Goal: Task Accomplishment & Management: Manage account settings

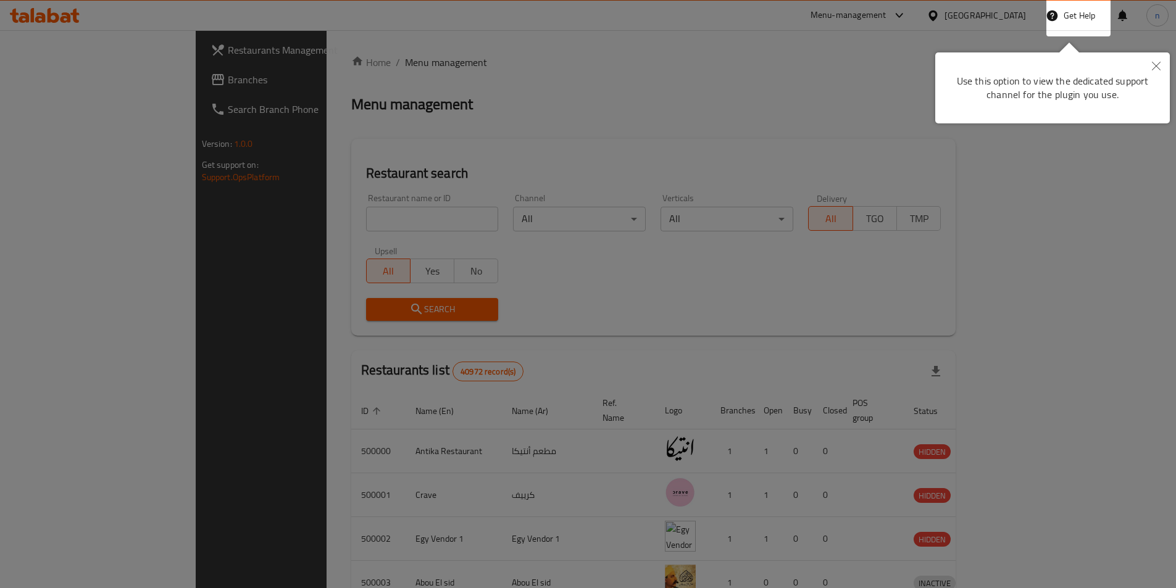
click at [1153, 65] on icon "Close" at bounding box center [1156, 66] width 9 height 9
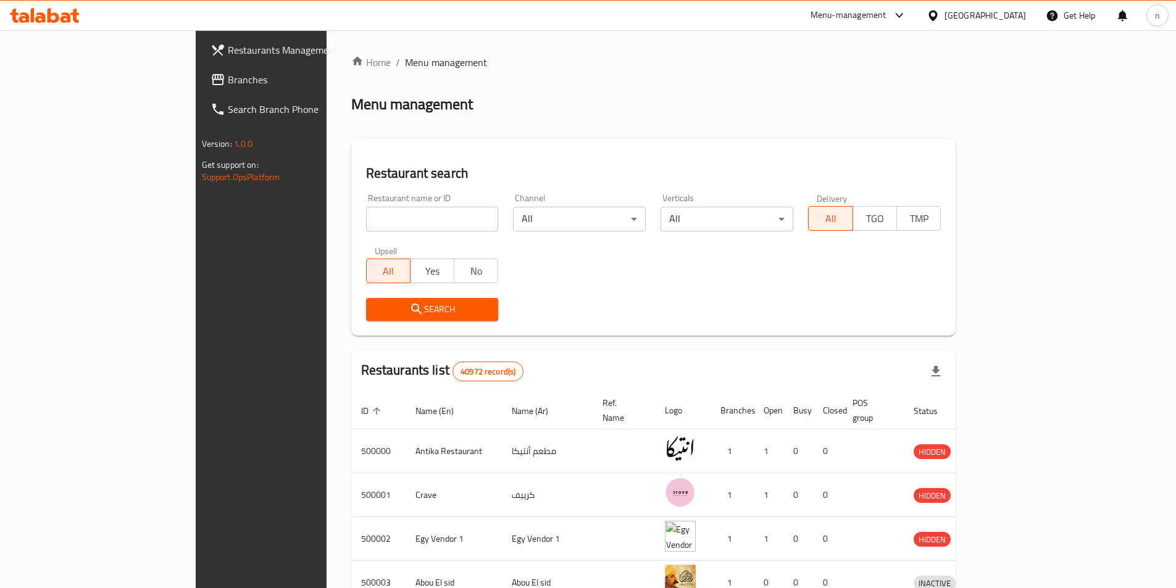
click at [228, 87] on span "Branches" at bounding box center [305, 79] width 154 height 15
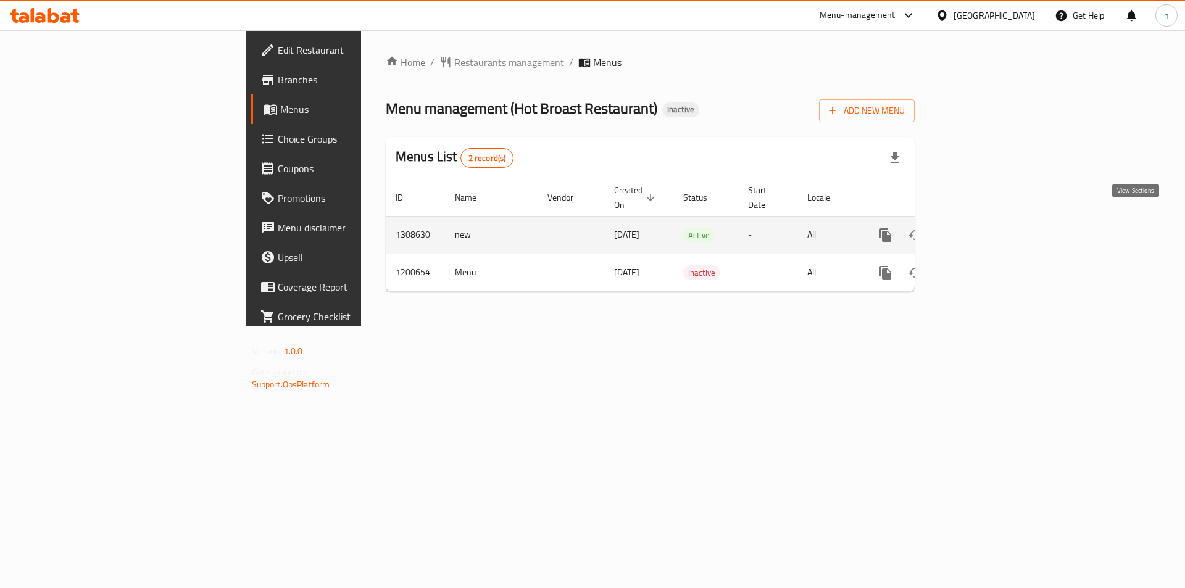
click at [989, 220] on link "enhanced table" at bounding box center [975, 235] width 30 height 30
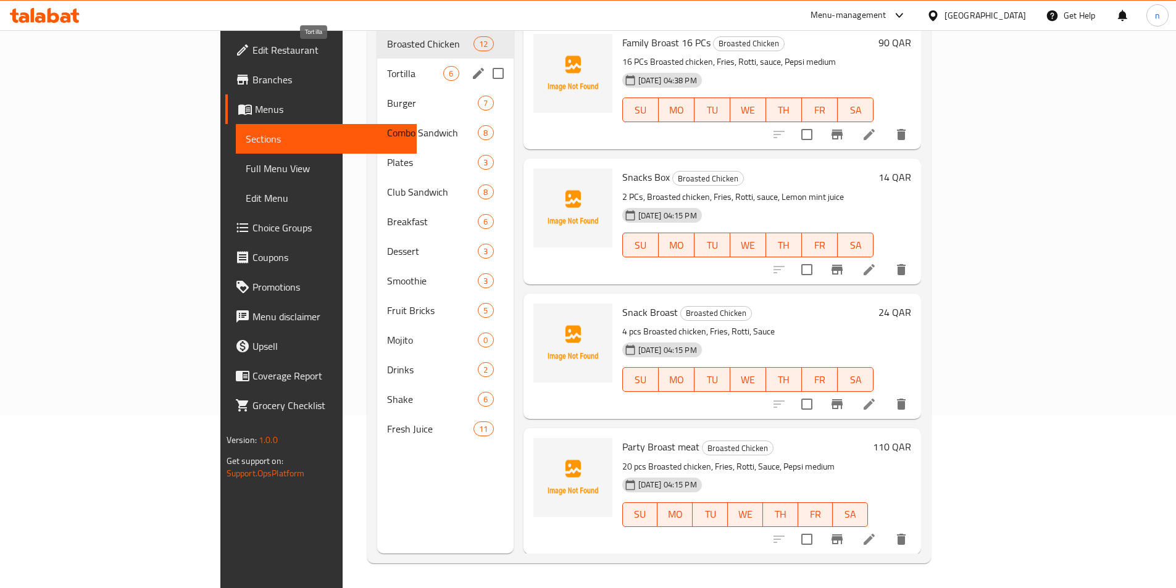
click at [387, 66] on span "Tortilla" at bounding box center [415, 73] width 56 height 15
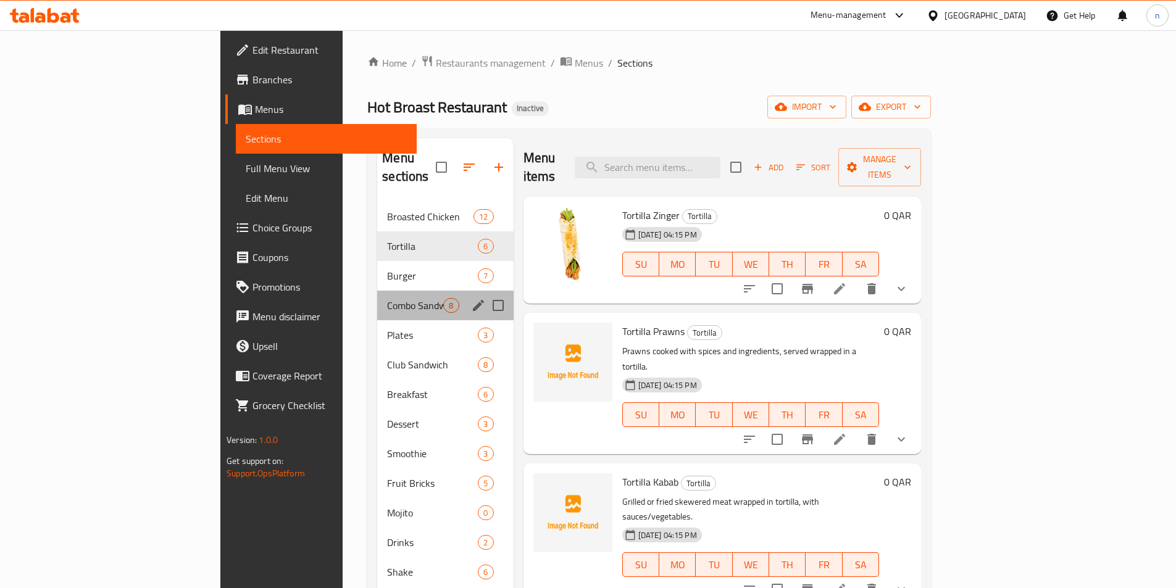
click at [377, 291] on div "Combo Sandwich 8" at bounding box center [445, 306] width 136 height 30
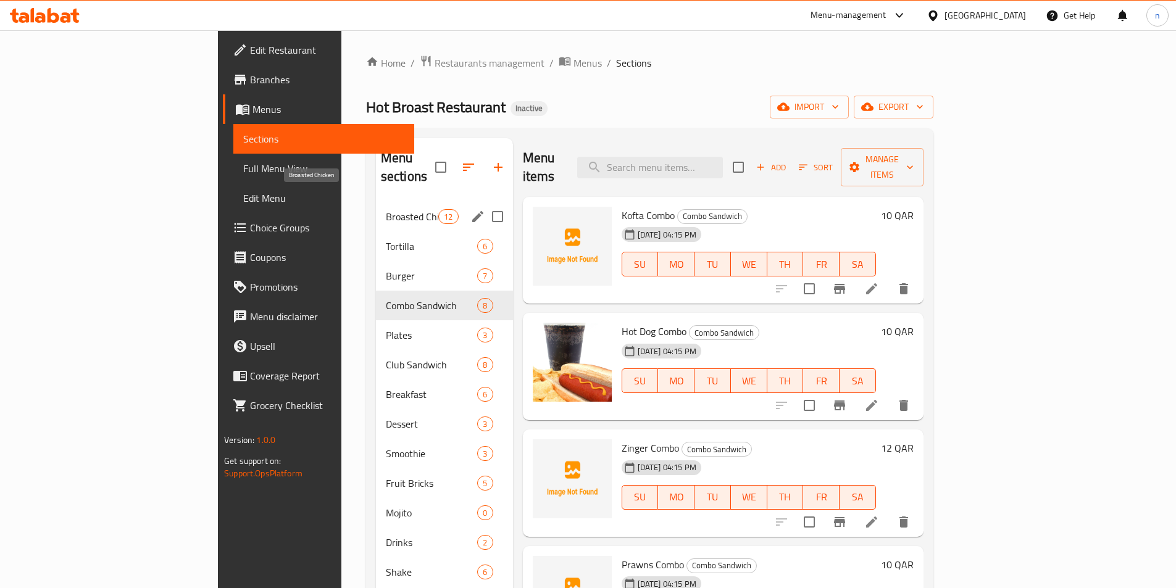
click at [386, 209] on span "Broasted Chicken" at bounding box center [412, 216] width 52 height 15
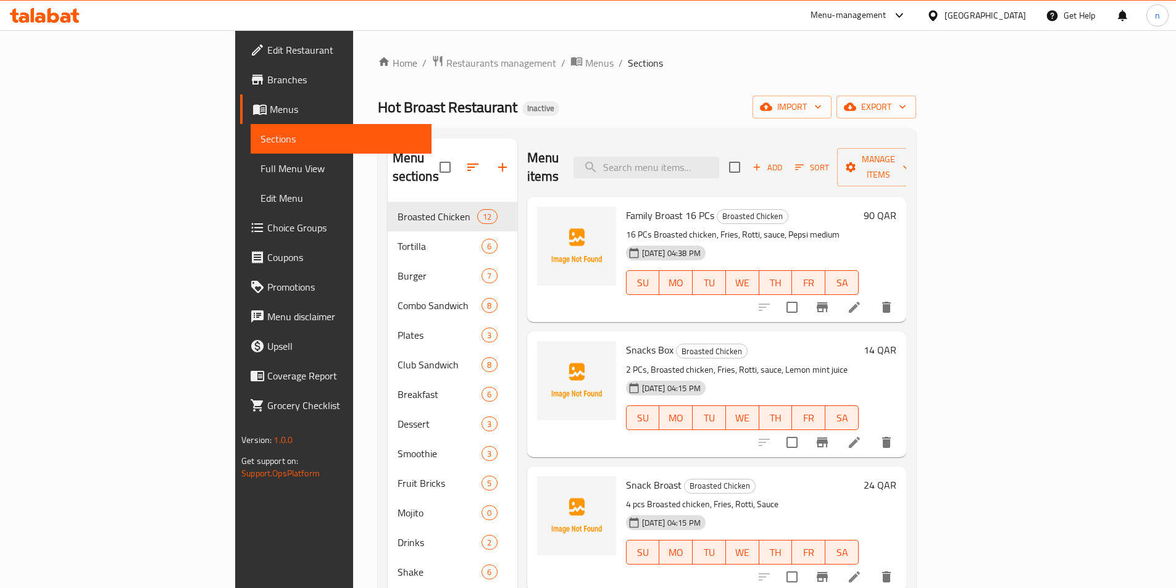
click at [543, 78] on div "Home / Restaurants management / Menus / Sections Hot Broast Restaurant Inactive…" at bounding box center [647, 395] width 538 height 681
click at [686, 159] on input "search" at bounding box center [646, 168] width 146 height 22
paste input "Nuggets Plate"
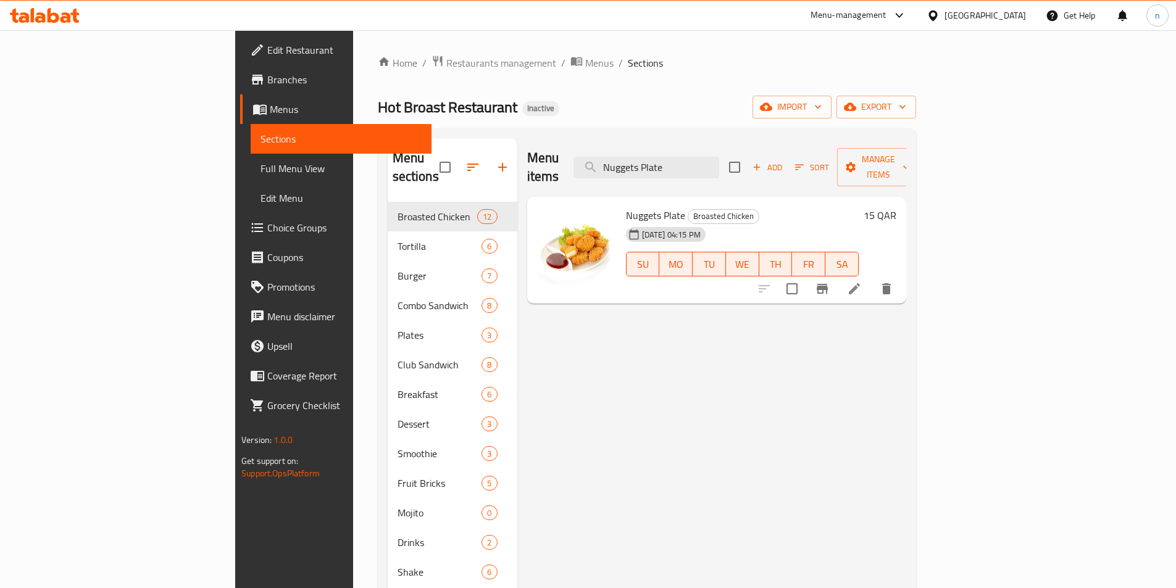
type input "Nuggets Plate"
click at [871, 278] on li at bounding box center [854, 289] width 35 height 22
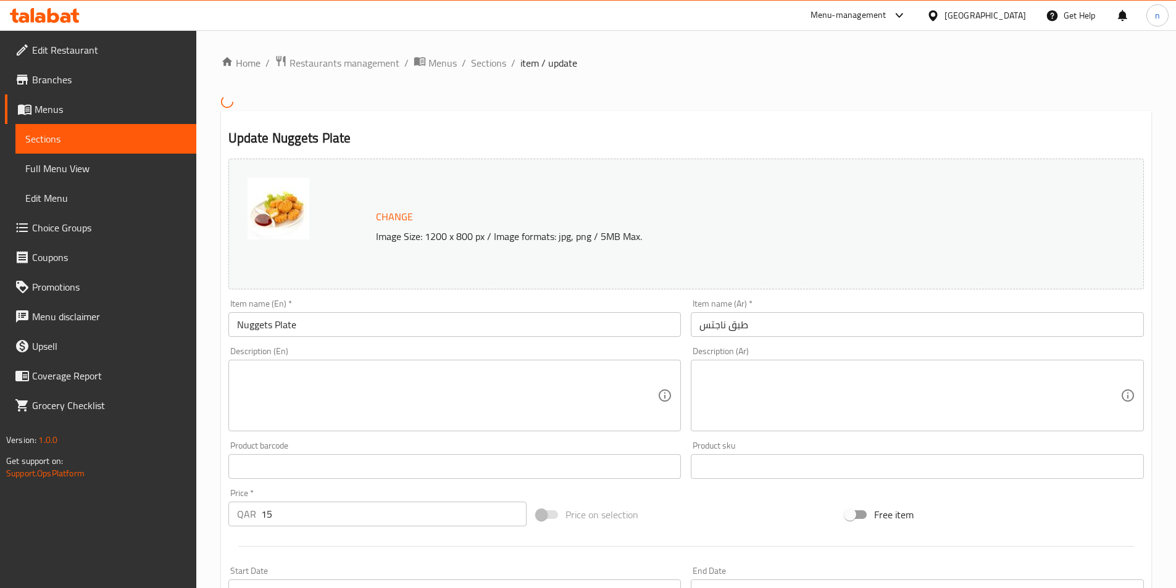
click at [563, 398] on textarea at bounding box center [447, 395] width 421 height 59
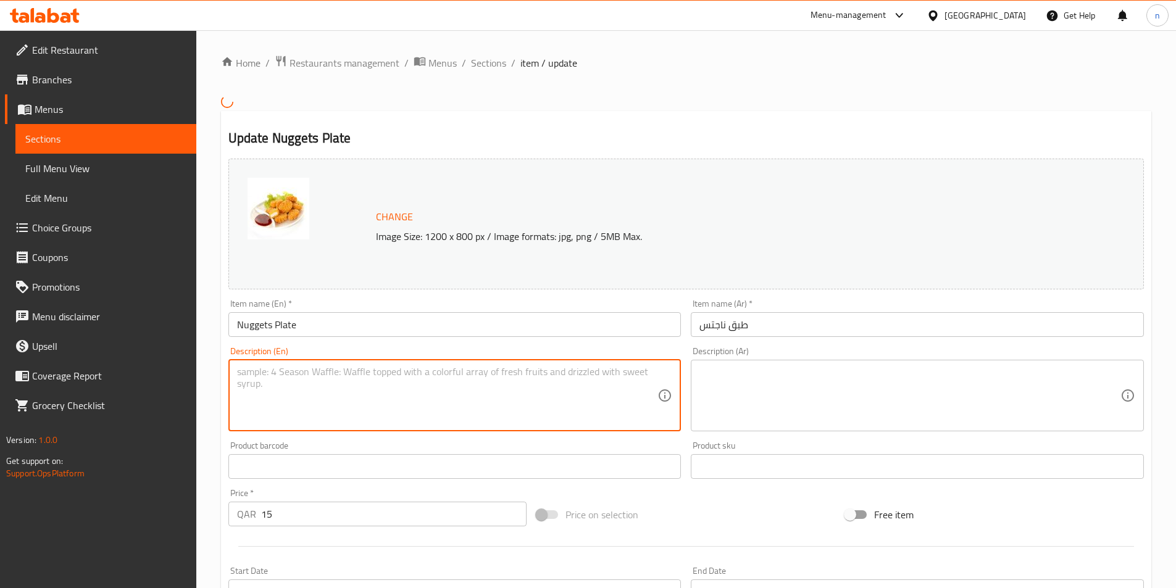
paste textarea "A generous serving of crispy, golden-brown chicken nuggets with a side of dippi…"
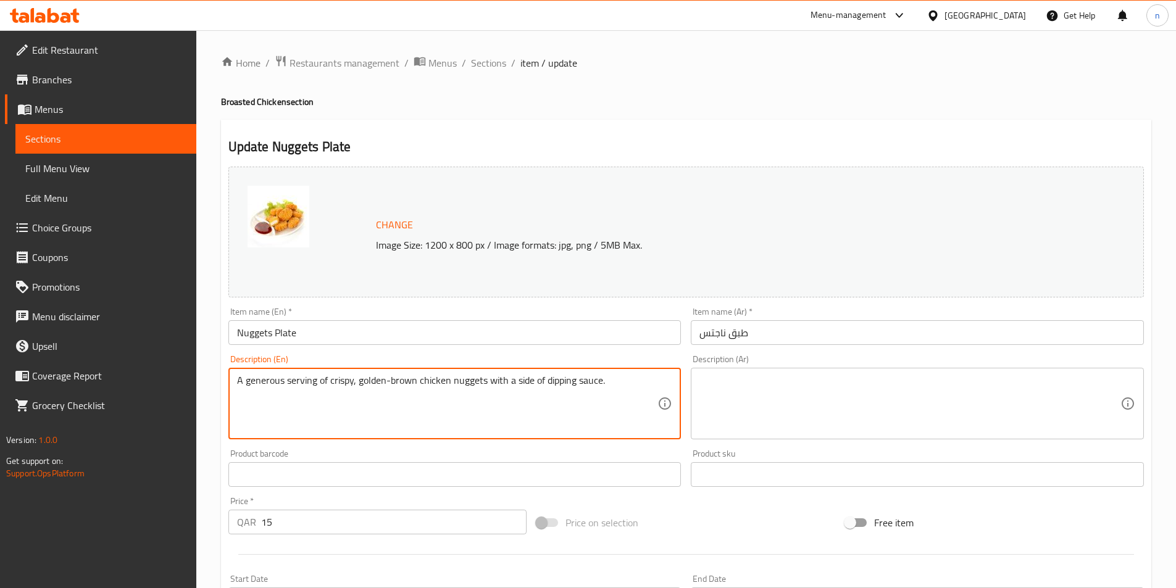
type textarea "A generous serving of crispy, golden-brown chicken nuggets with a side of dippi…"
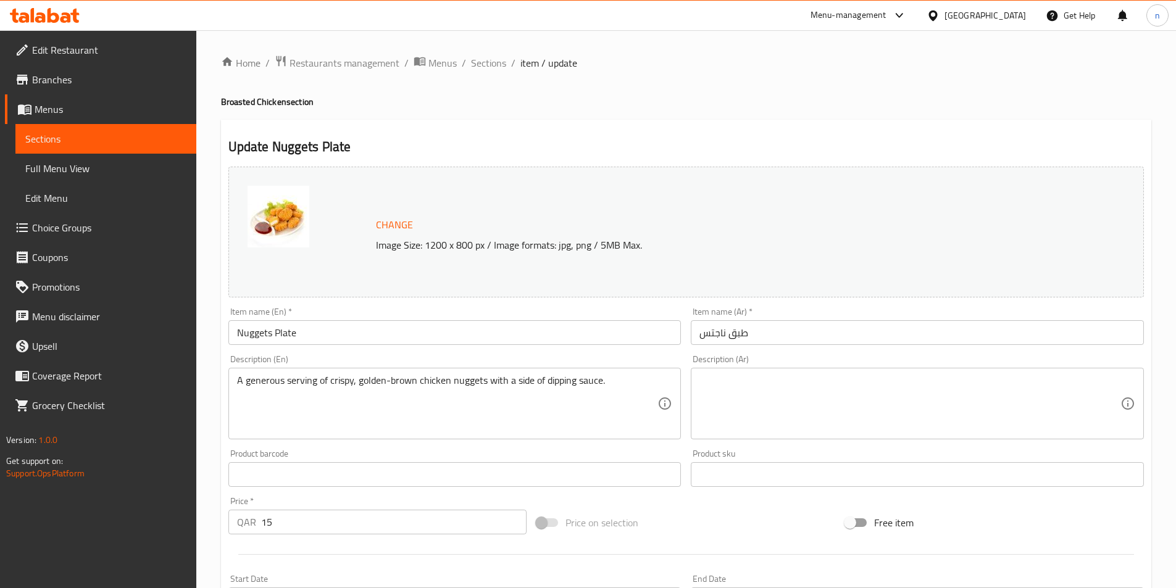
click at [447, 394] on textarea "A generous serving of crispy, golden-brown chicken nuggets with a side of dippi…" at bounding box center [447, 404] width 421 height 59
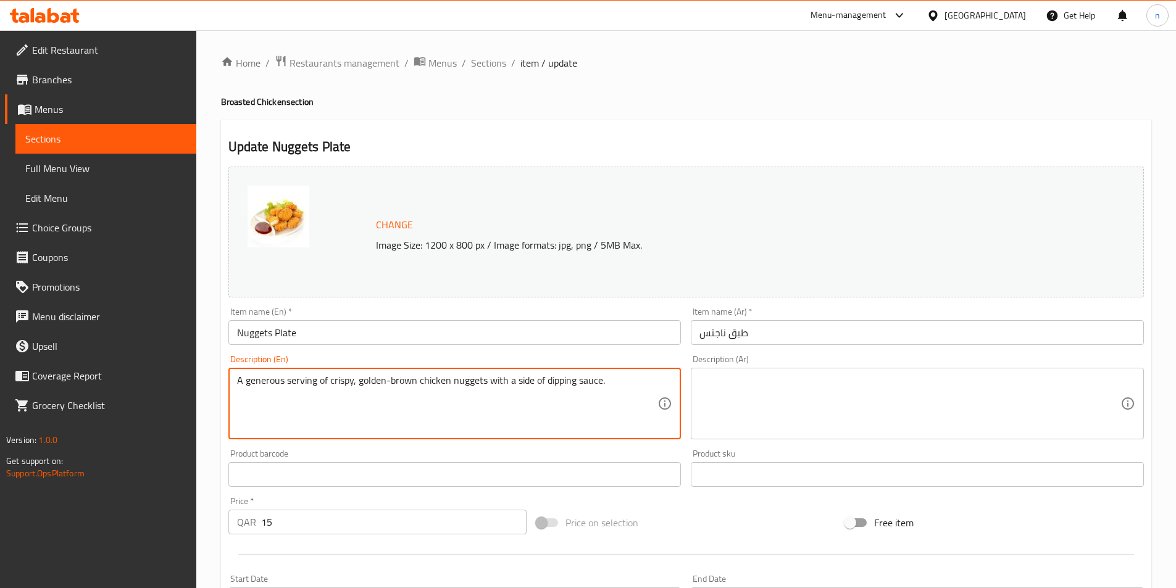
click at [447, 394] on textarea "A generous serving of crispy, golden-brown chicken nuggets with a side of dippi…" at bounding box center [447, 404] width 421 height 59
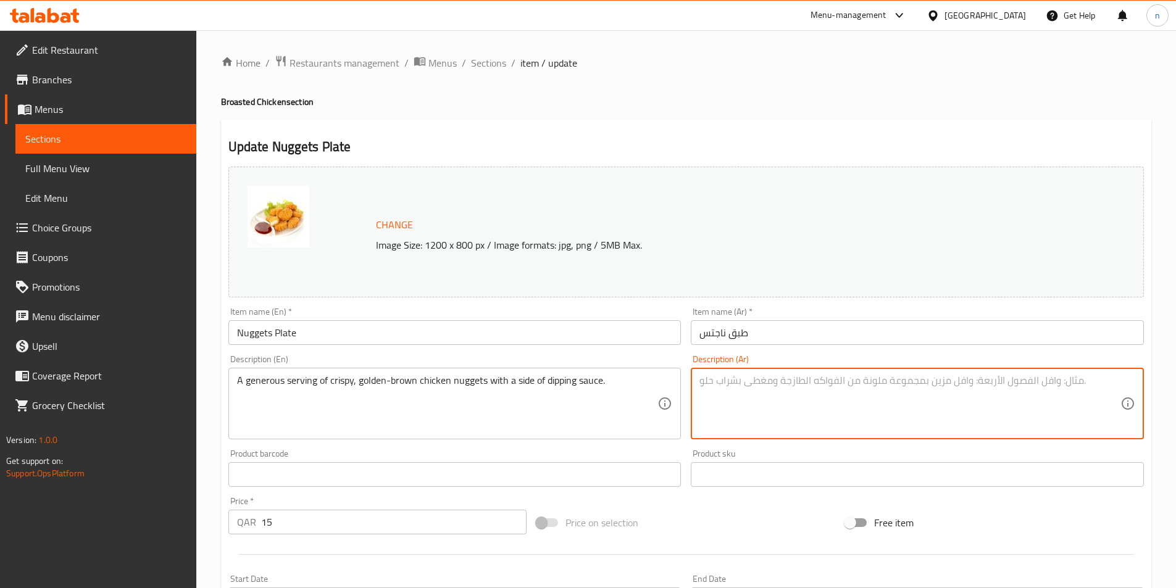
click at [955, 383] on textarea at bounding box center [909, 404] width 421 height 59
paste textarea "وجبة سخية من قطع الدجاج المقرمشة ذات اللون البني الذهبي مع صلصة الغمس."
click at [939, 389] on textarea "وجبة سخية من قطع الدجاج المقرمشة ذات اللون البني الذهبي مع صلصة الغمس." at bounding box center [909, 404] width 421 height 59
type textarea "وجبة سخية من قطع الدجاج المقرمشة ذات اللون البني الذهبي مع صلصة الغمس."
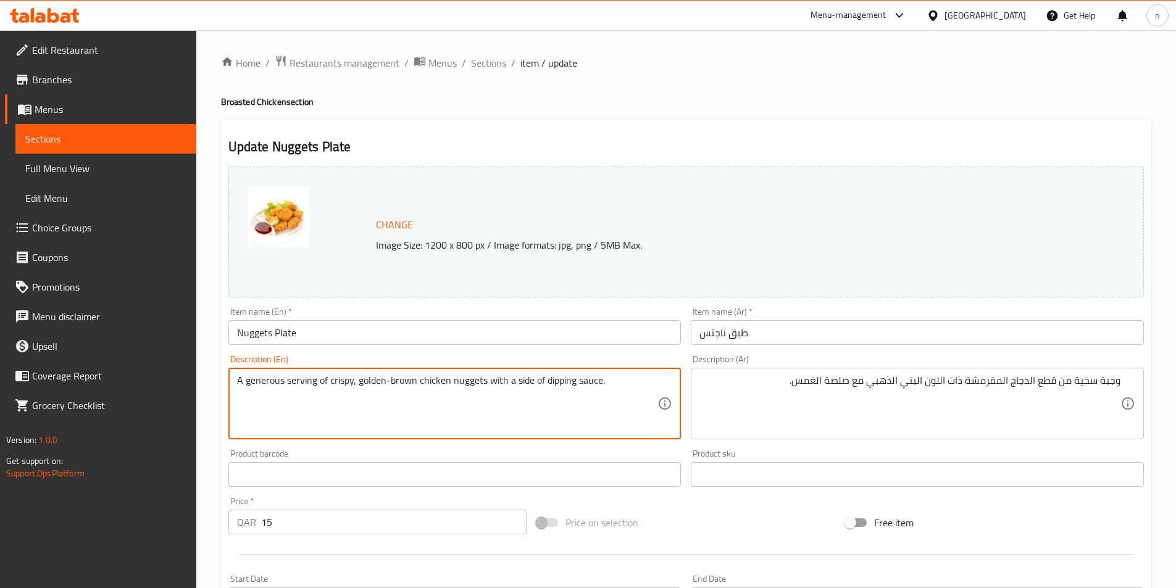
click at [269, 380] on textarea "A generous serving of crispy, golden-brown chicken nuggets with a side of dippi…" at bounding box center [447, 404] width 421 height 59
click at [340, 417] on textarea "A generous serving of crispy, golden-brown chicken nuggets with a side of dippi…" at bounding box center [447, 404] width 421 height 59
drag, startPoint x: 244, startPoint y: 386, endPoint x: 315, endPoint y: 413, distance: 76.6
click at [315, 413] on textarea "A generous serving of crispy, golden-brown chicken nuggets with a side of dippi…" at bounding box center [447, 404] width 421 height 59
